Goal: Task Accomplishment & Management: Manage account settings

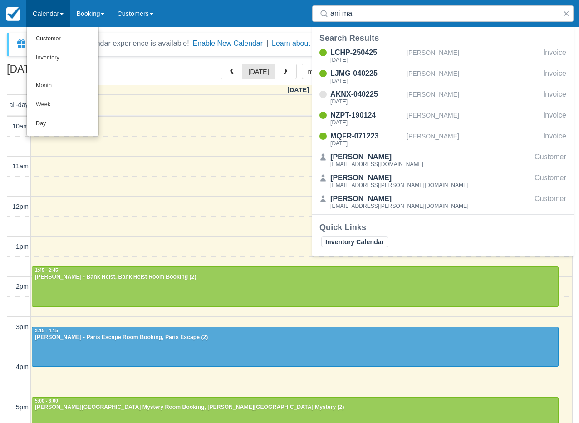
select select
click at [55, 119] on link "Day" at bounding box center [63, 123] width 72 height 19
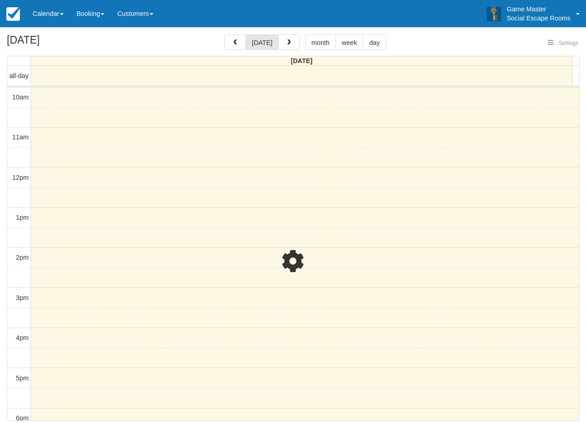
select select
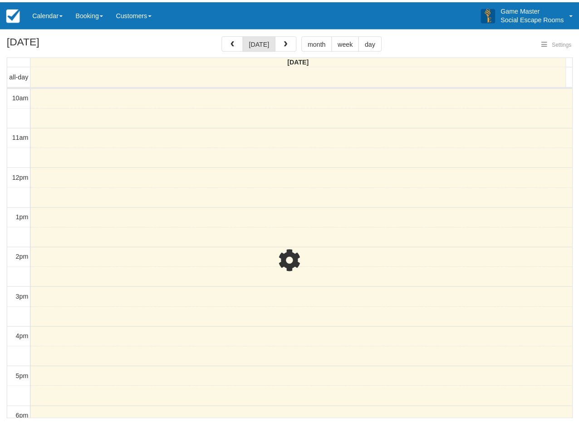
scroll to position [40, 0]
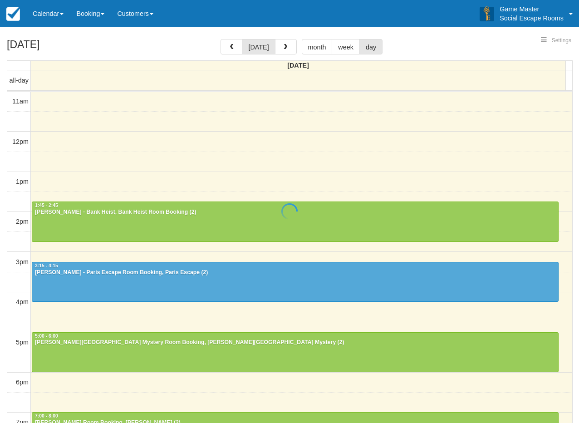
select select
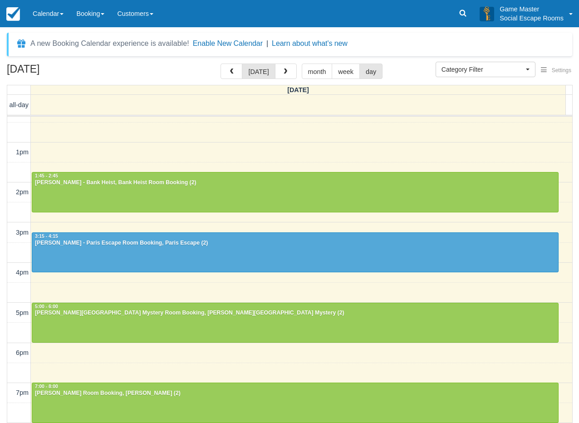
scroll to position [136, 0]
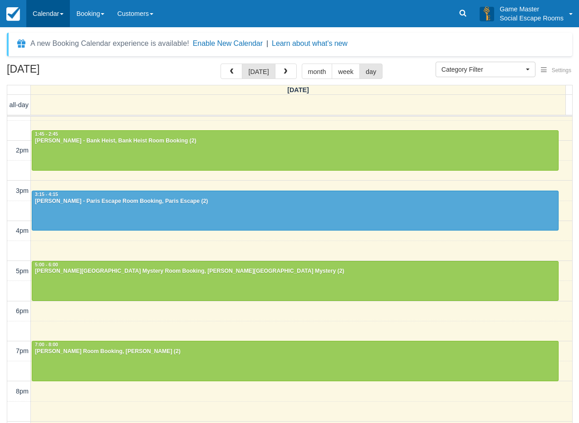
click at [46, 23] on link "Calendar" at bounding box center [48, 13] width 44 height 27
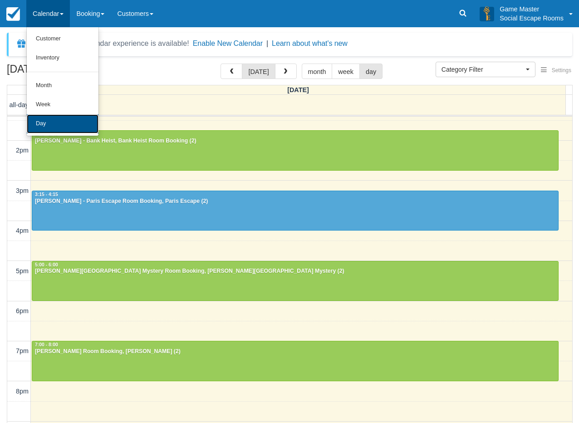
click at [54, 124] on link "Day" at bounding box center [63, 123] width 72 height 19
